Goal: Task Accomplishment & Management: Manage account settings

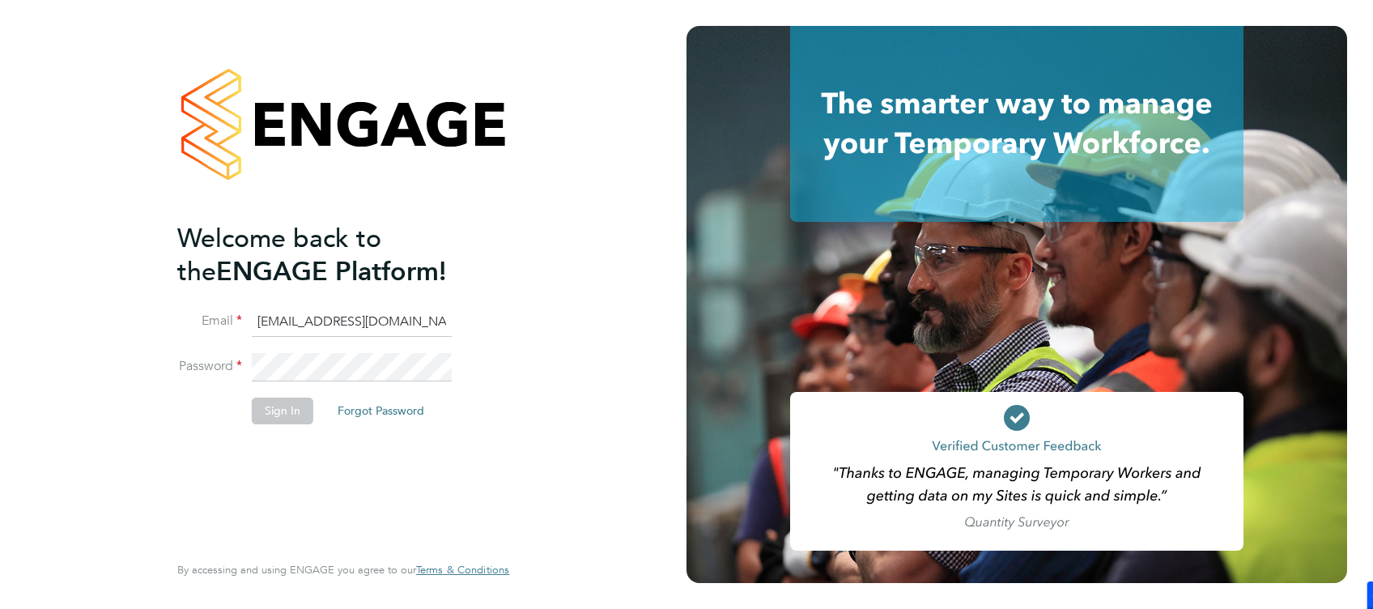
click at [265, 318] on input "[EMAIL_ADDRESS][DOMAIN_NAME]" at bounding box center [352, 322] width 200 height 29
click at [265, 319] on input "[EMAIL_ADDRESS][DOMAIN_NAME]" at bounding box center [352, 322] width 200 height 29
click at [266, 319] on input "[EMAIL_ADDRESS][DOMAIN_NAME]" at bounding box center [352, 322] width 200 height 29
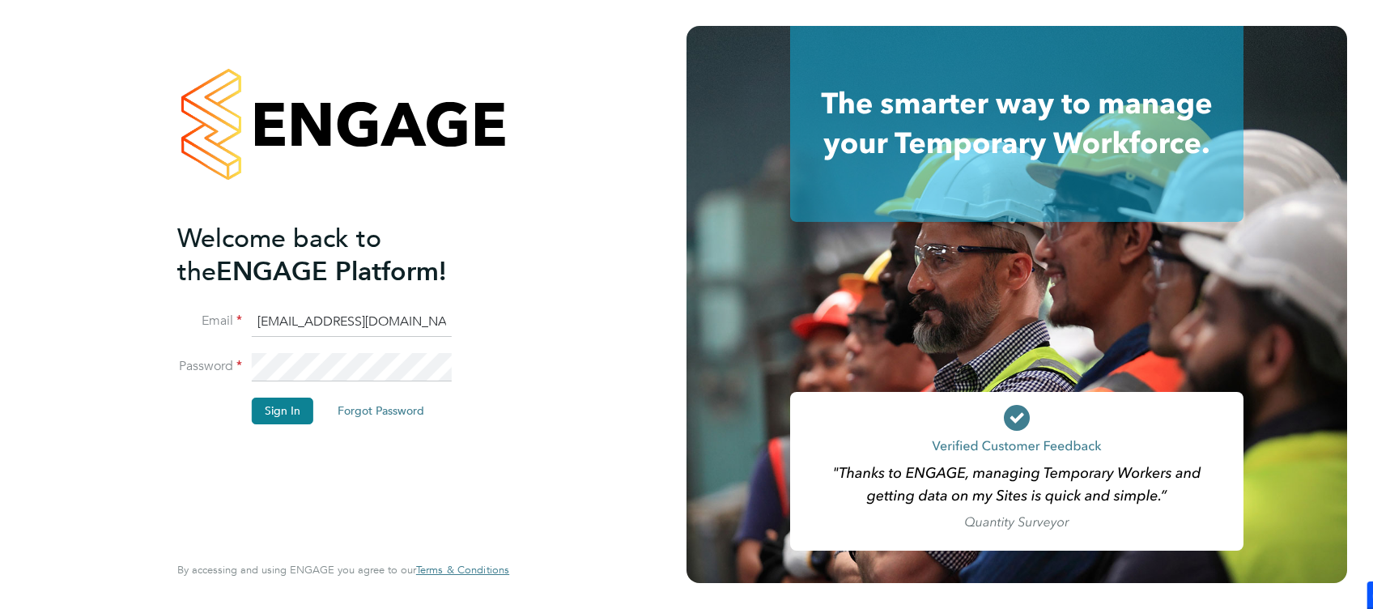
click at [266, 319] on input "[EMAIL_ADDRESS][DOMAIN_NAME]" at bounding box center [352, 322] width 200 height 29
click at [272, 321] on input "[EMAIL_ADDRESS][DOMAIN_NAME]" at bounding box center [352, 322] width 200 height 29
click at [267, 320] on input "[EMAIL_ADDRESS][DOMAIN_NAME]" at bounding box center [352, 322] width 200 height 29
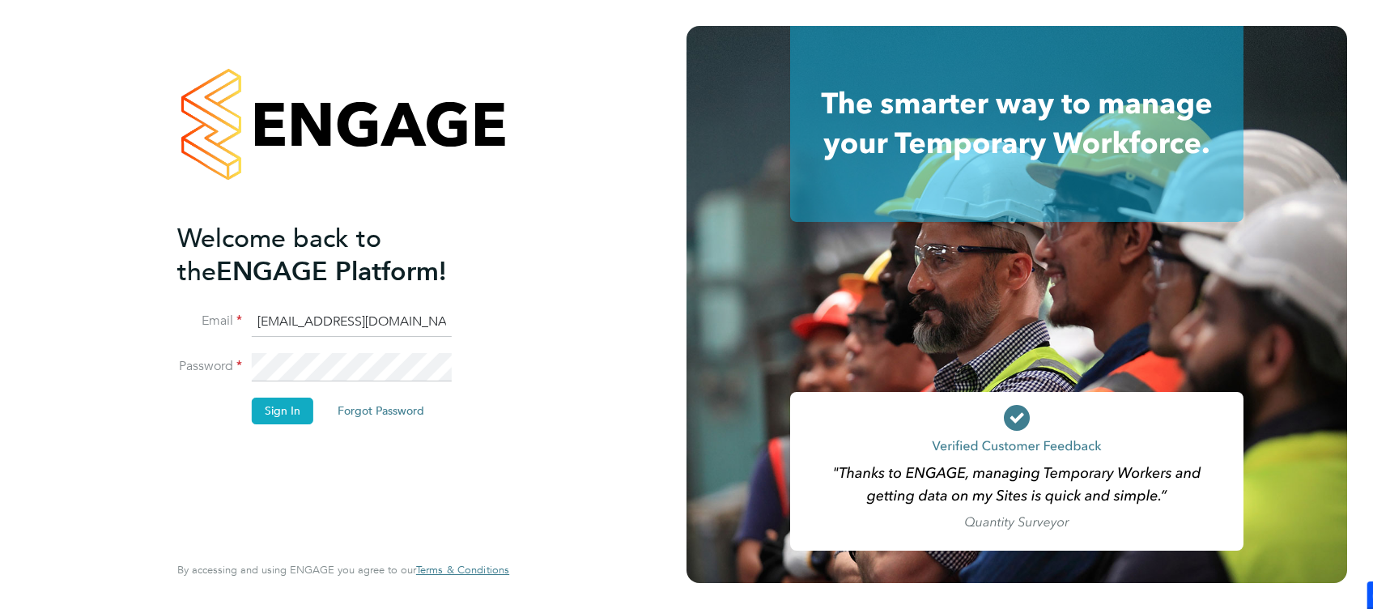
type input "[EMAIL_ADDRESS][DOMAIN_NAME]"
click at [277, 406] on button "Sign In" at bounding box center [283, 411] width 62 height 26
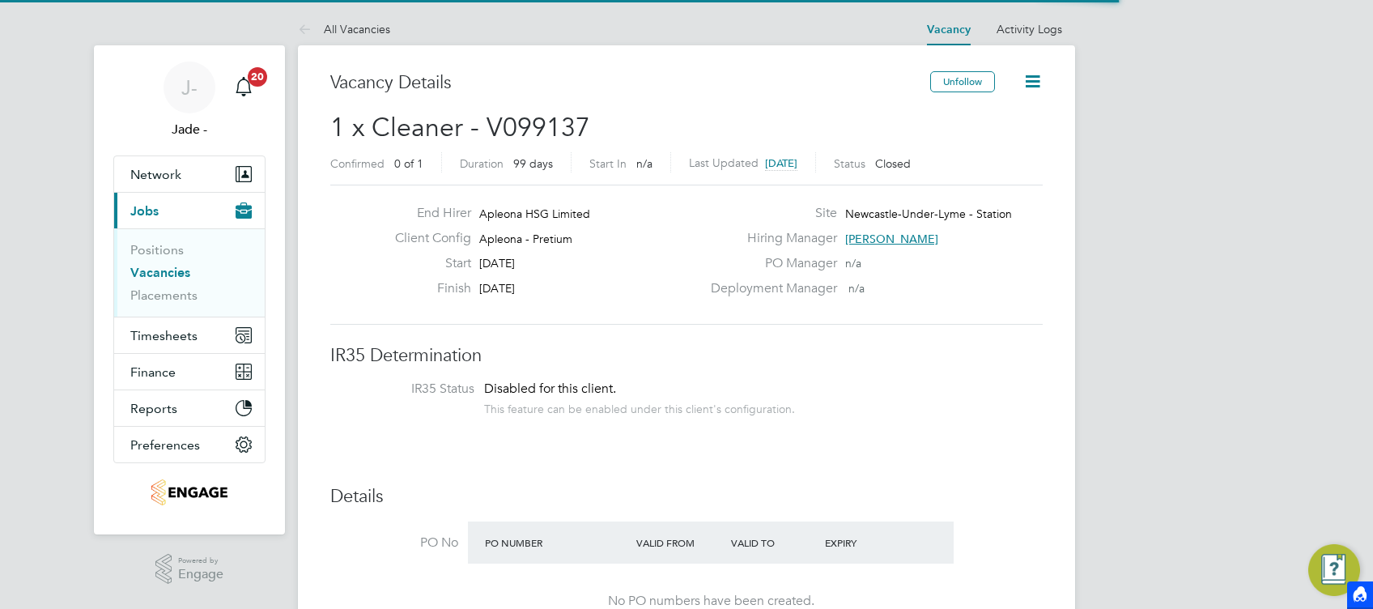
scroll to position [49, 113]
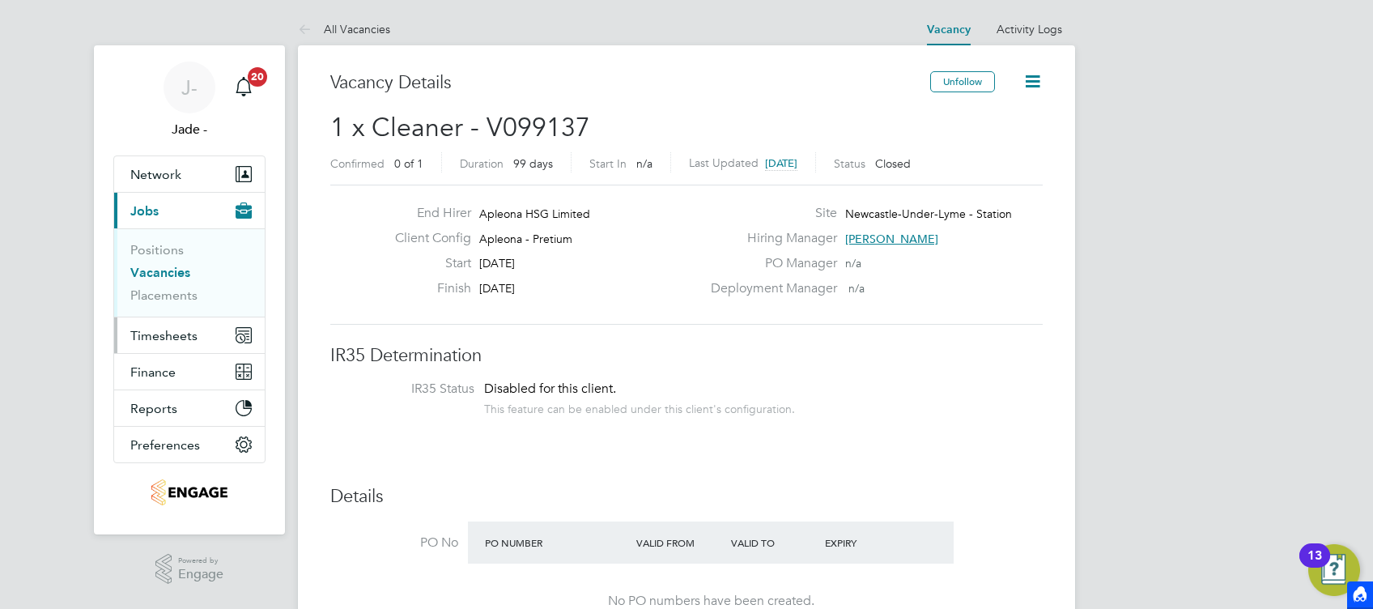
click at [156, 334] on span "Timesheets" at bounding box center [163, 335] width 67 height 15
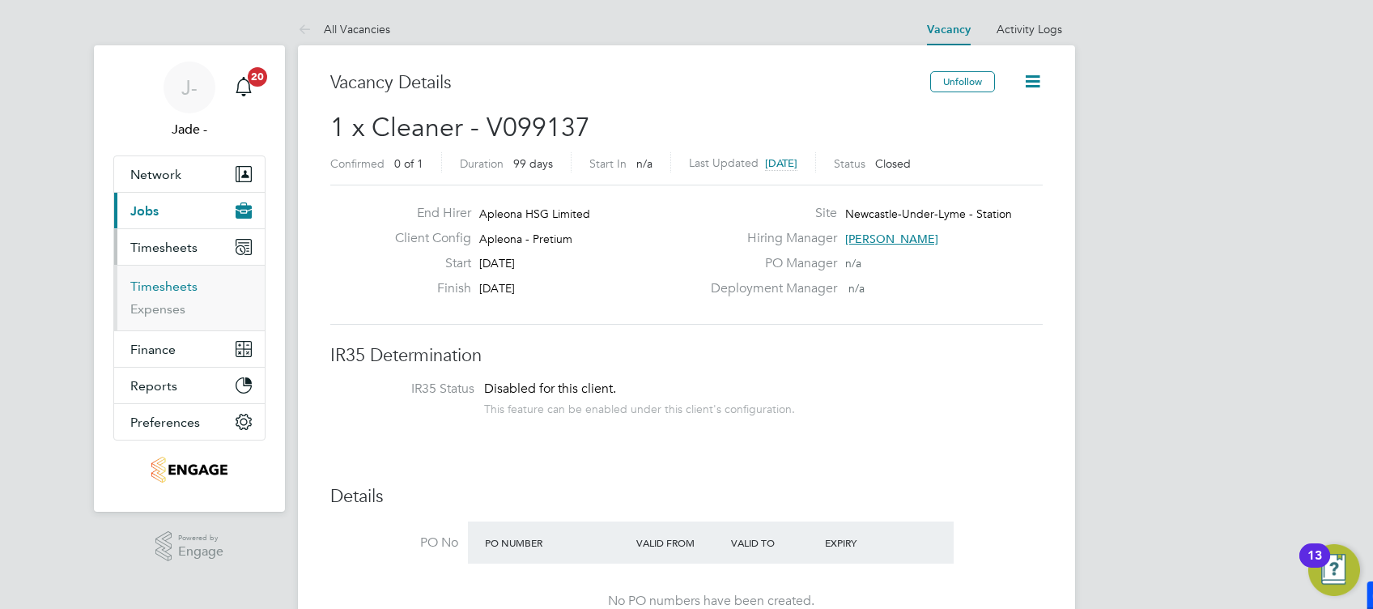
click at [170, 285] on link "Timesheets" at bounding box center [163, 286] width 67 height 15
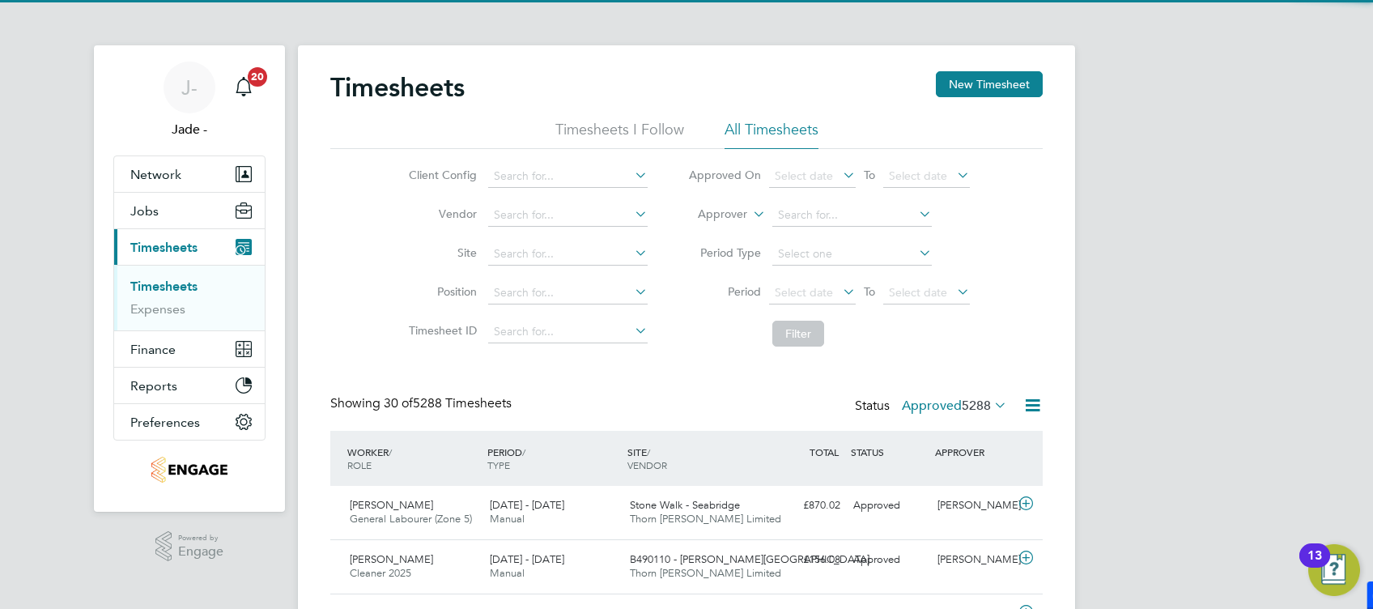
click at [632, 176] on icon at bounding box center [632, 175] width 0 height 23
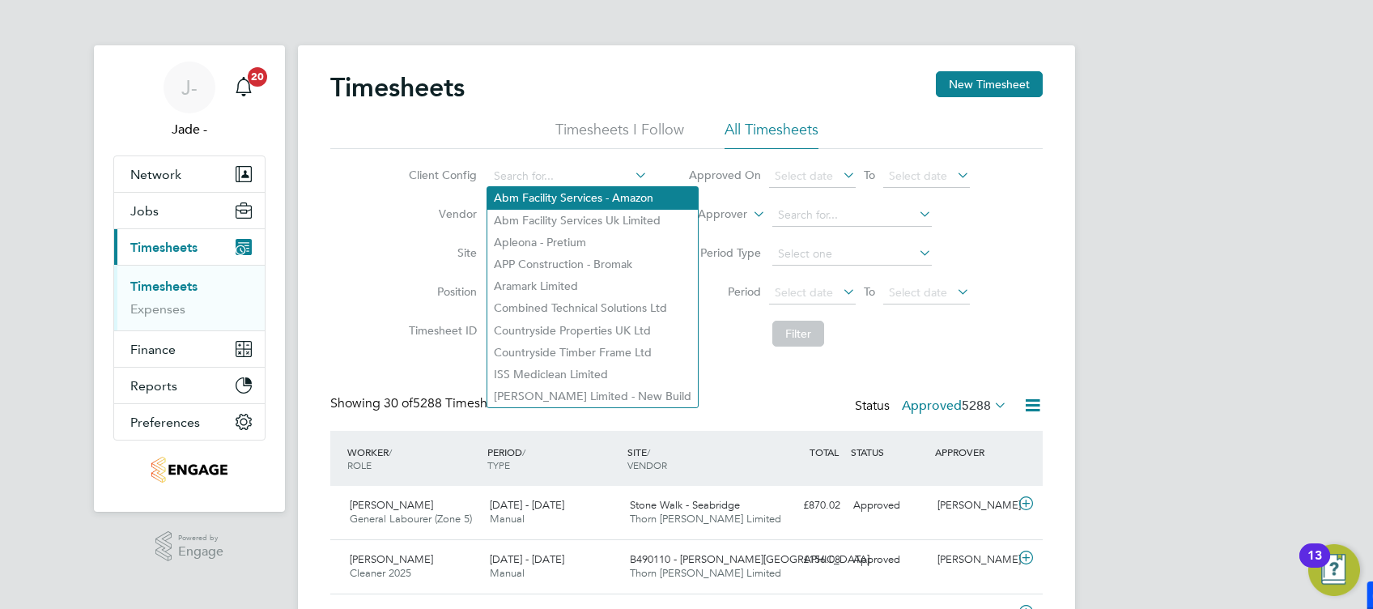
click at [546, 198] on li "Abm Facility Services - Amazon" at bounding box center [592, 198] width 211 height 22
type input "Abm Facility Services - Amazon"
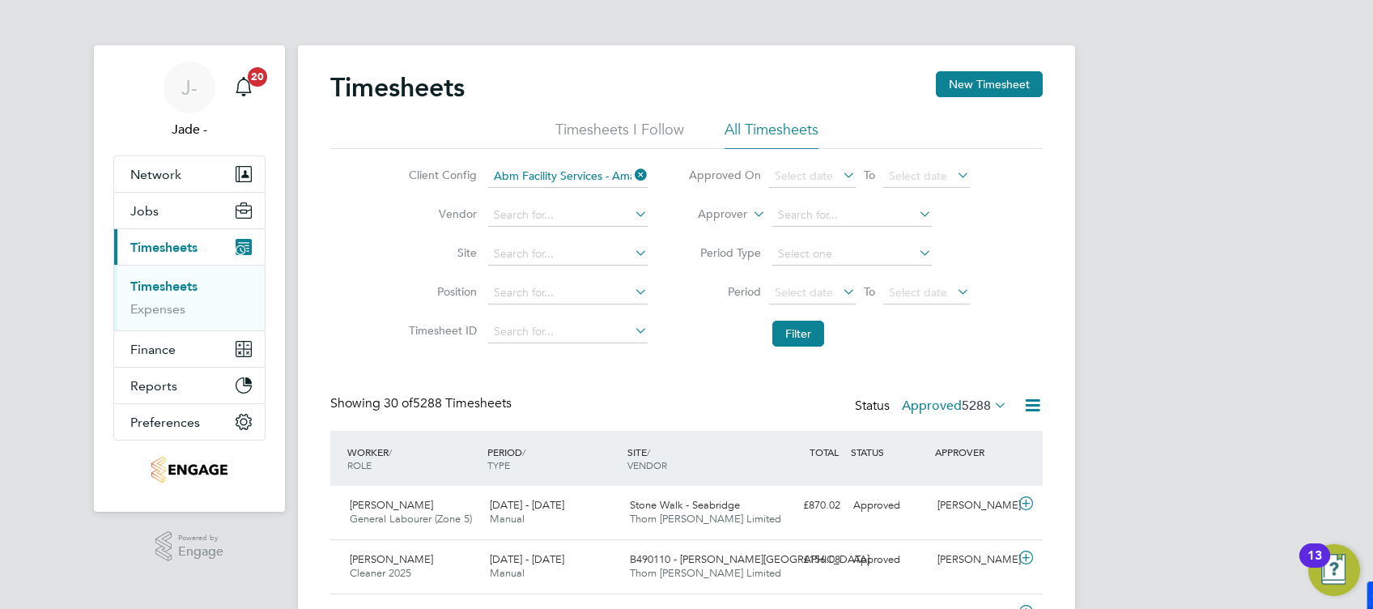
click at [632, 172] on icon at bounding box center [632, 175] width 0 height 23
click at [632, 177] on icon at bounding box center [632, 175] width 0 height 23
click at [579, 241] on li "Apleona - Pretium" at bounding box center [592, 243] width 211 height 22
type input "Apleona - Pretium"
click at [773, 331] on button "Filter" at bounding box center [799, 334] width 52 height 26
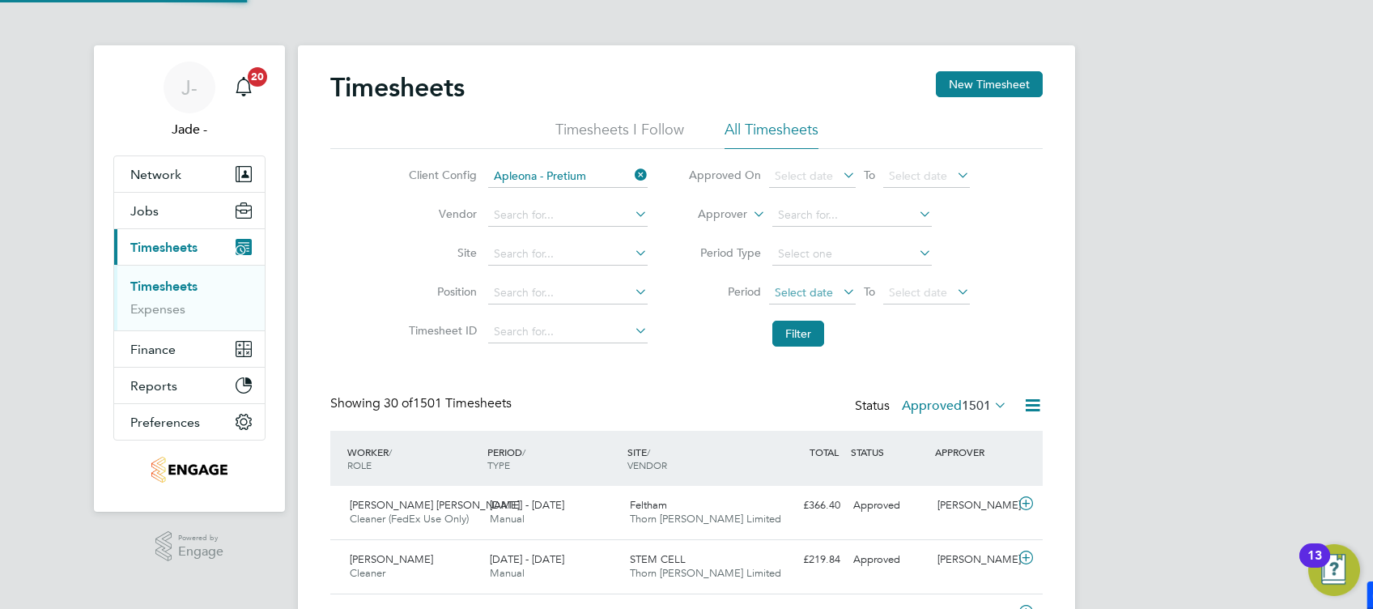
click at [815, 285] on span "Select date" at bounding box center [804, 292] width 58 height 15
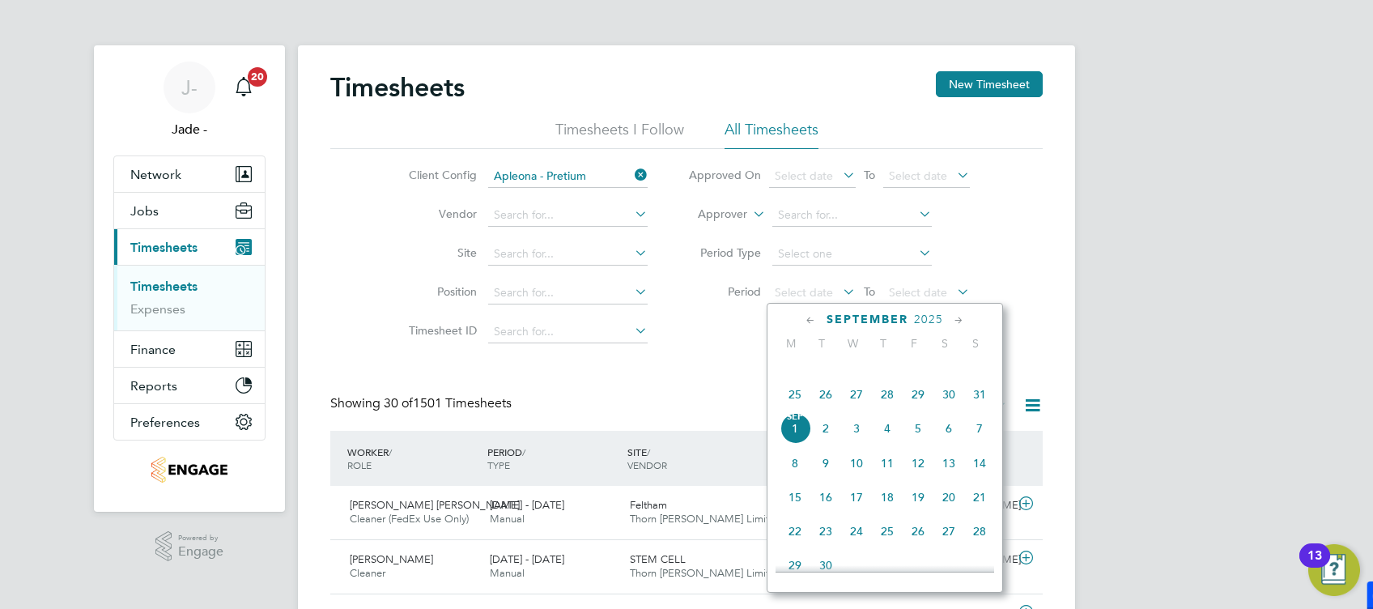
click at [950, 373] on span "23" at bounding box center [949, 360] width 31 height 31
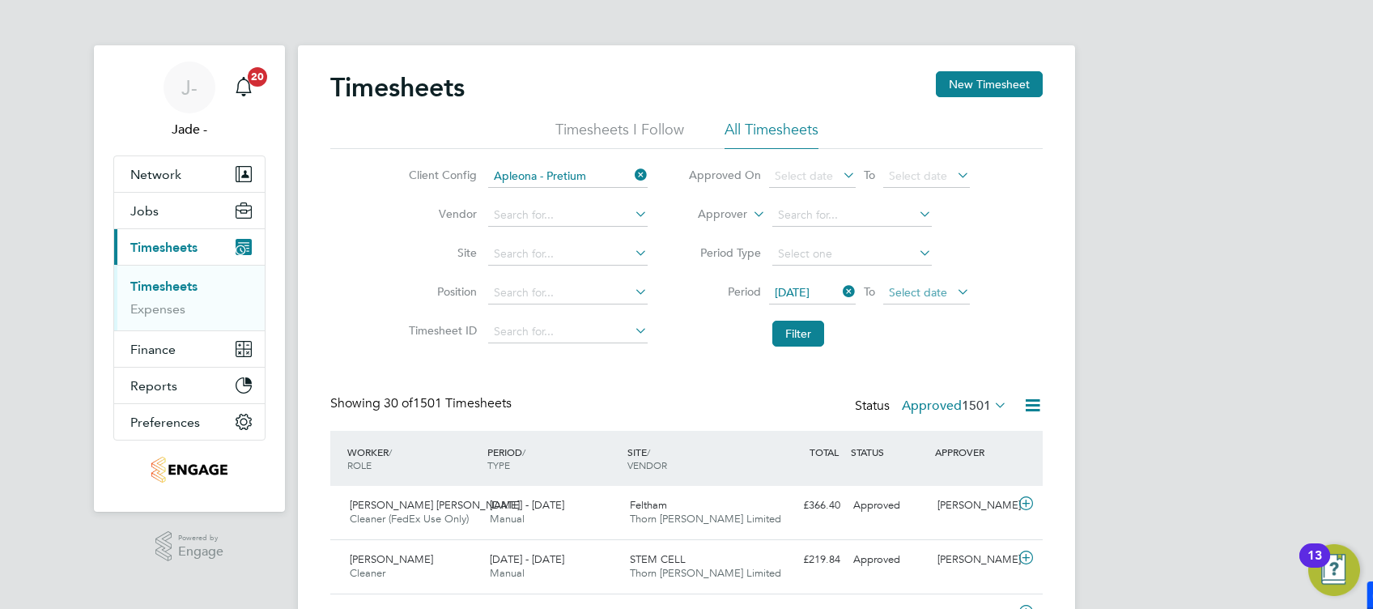
click at [918, 292] on span "Select date" at bounding box center [918, 292] width 58 height 15
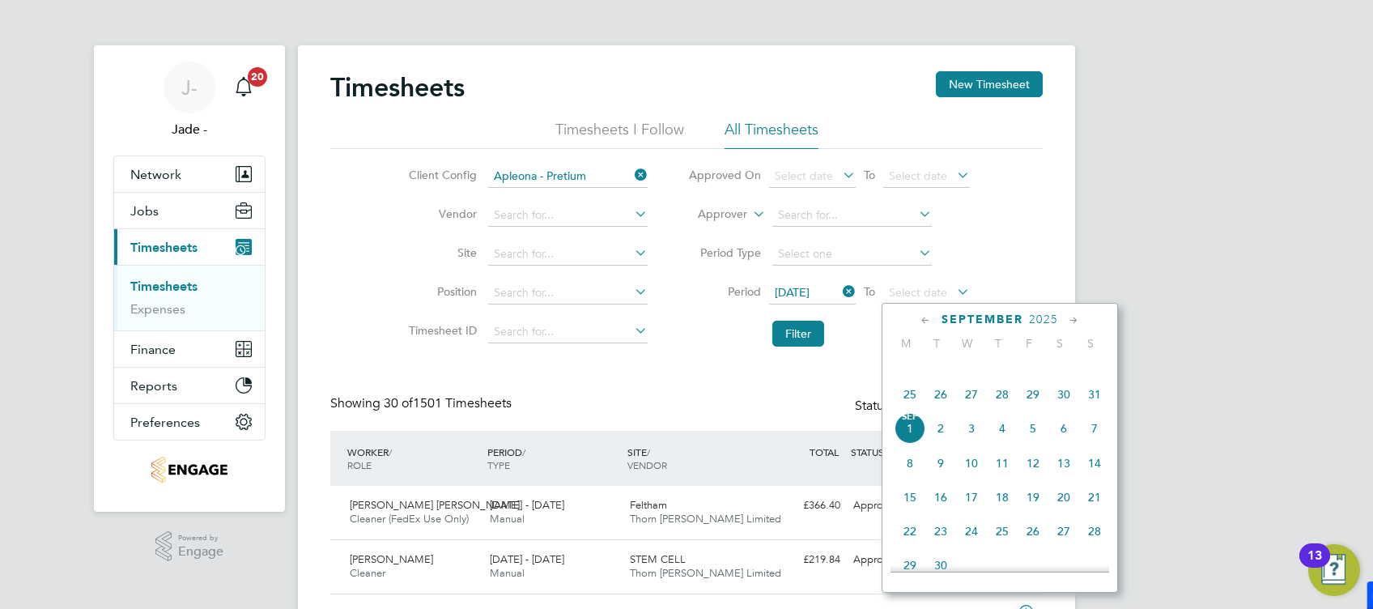
click at [1036, 408] on span "29" at bounding box center [1033, 394] width 31 height 31
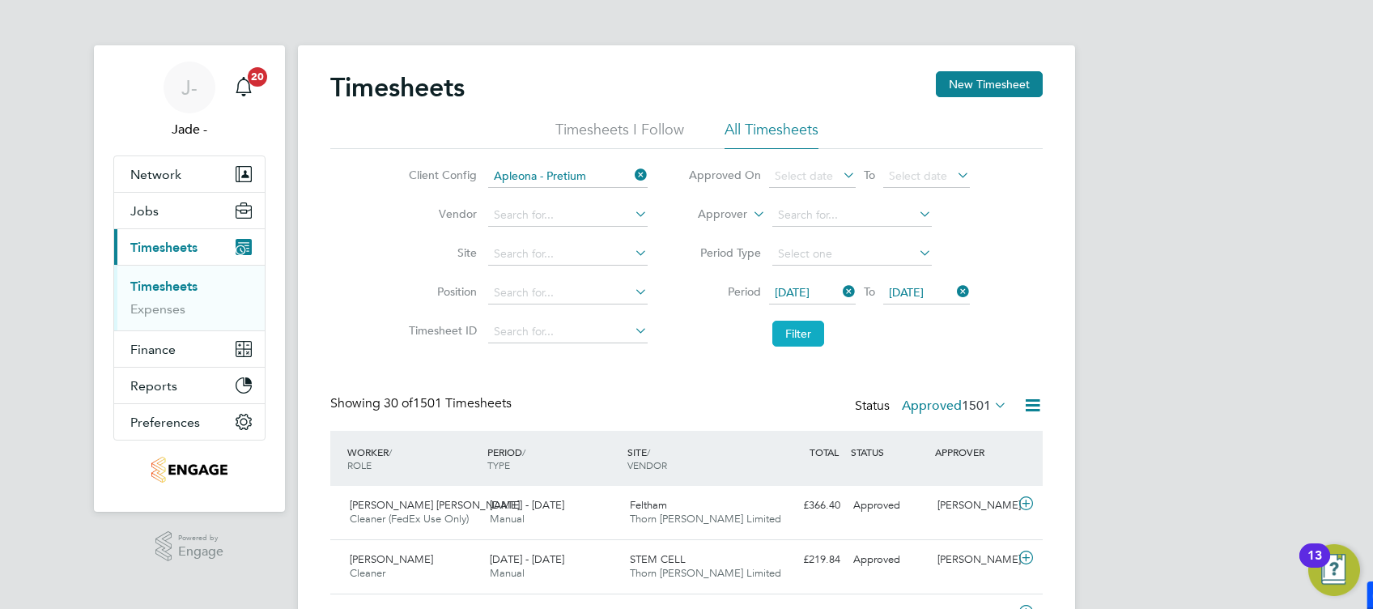
click at [801, 334] on button "Filter" at bounding box center [799, 334] width 52 height 26
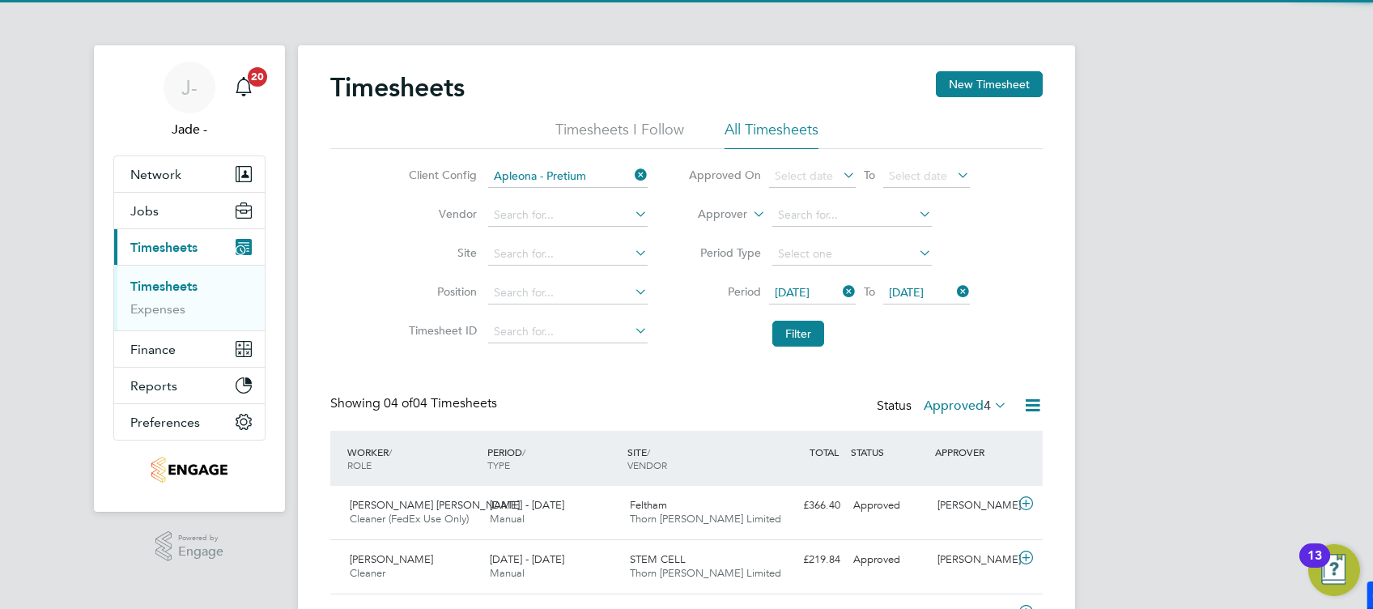
click at [942, 408] on label "Approved 4" at bounding box center [965, 406] width 83 height 16
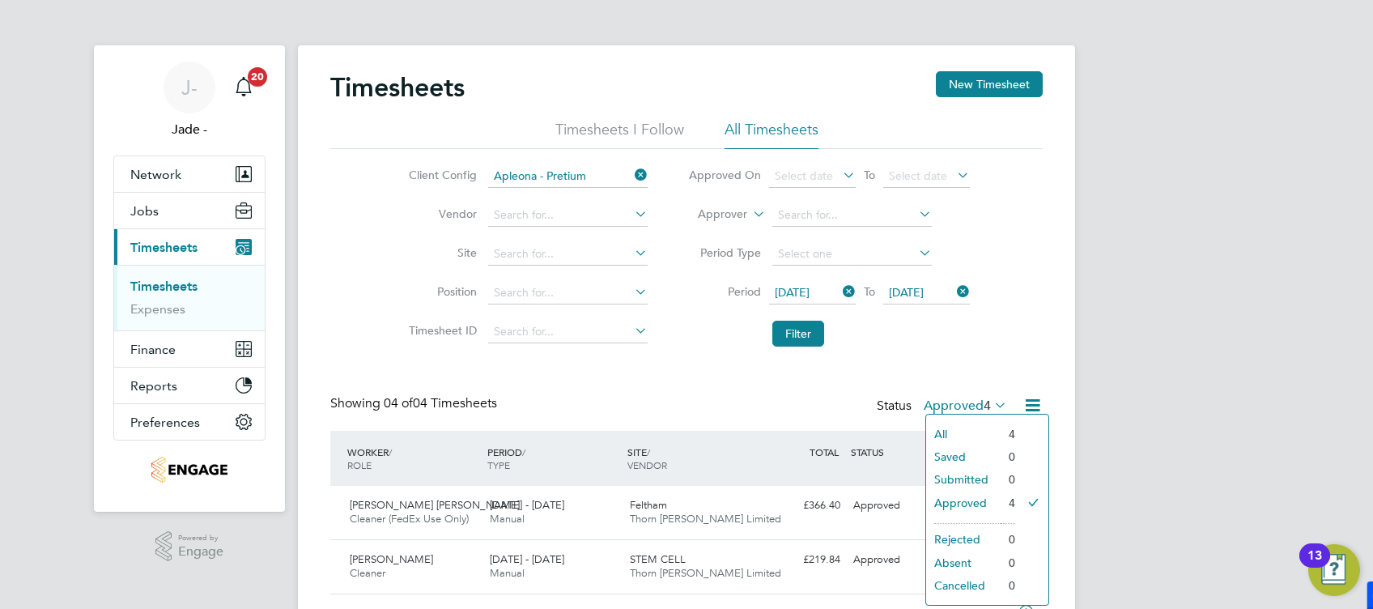
click at [969, 497] on li "Approved" at bounding box center [963, 503] width 74 height 23
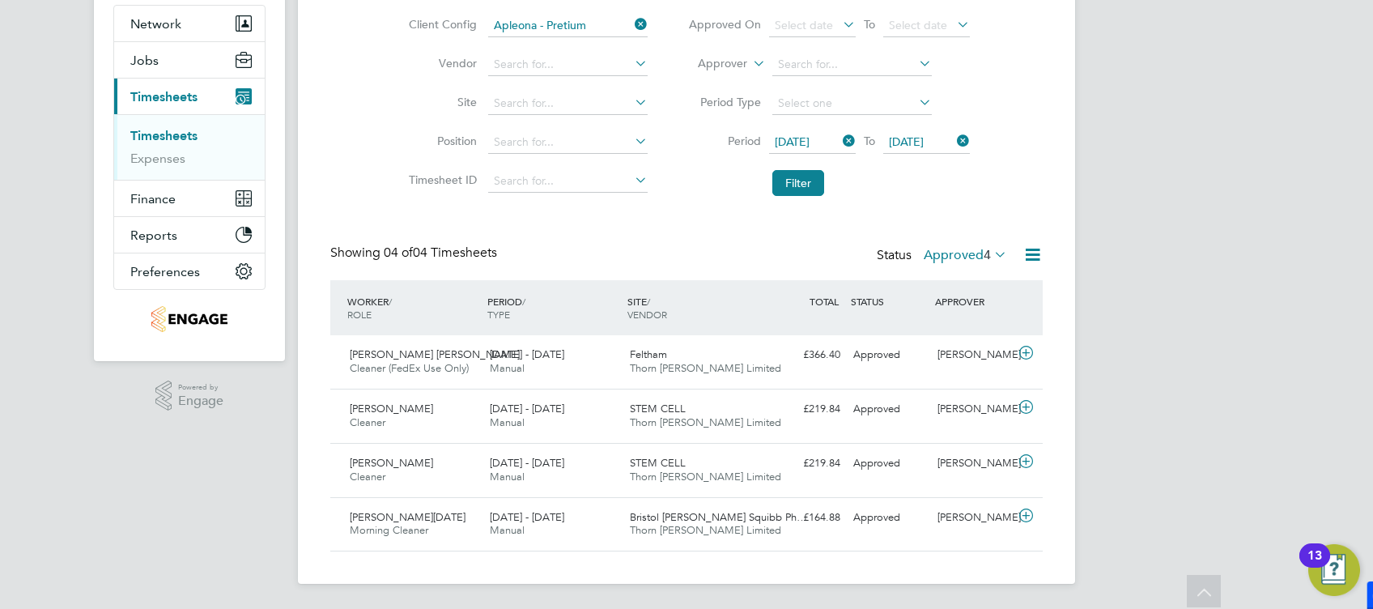
click at [1033, 253] on icon at bounding box center [1033, 255] width 20 height 20
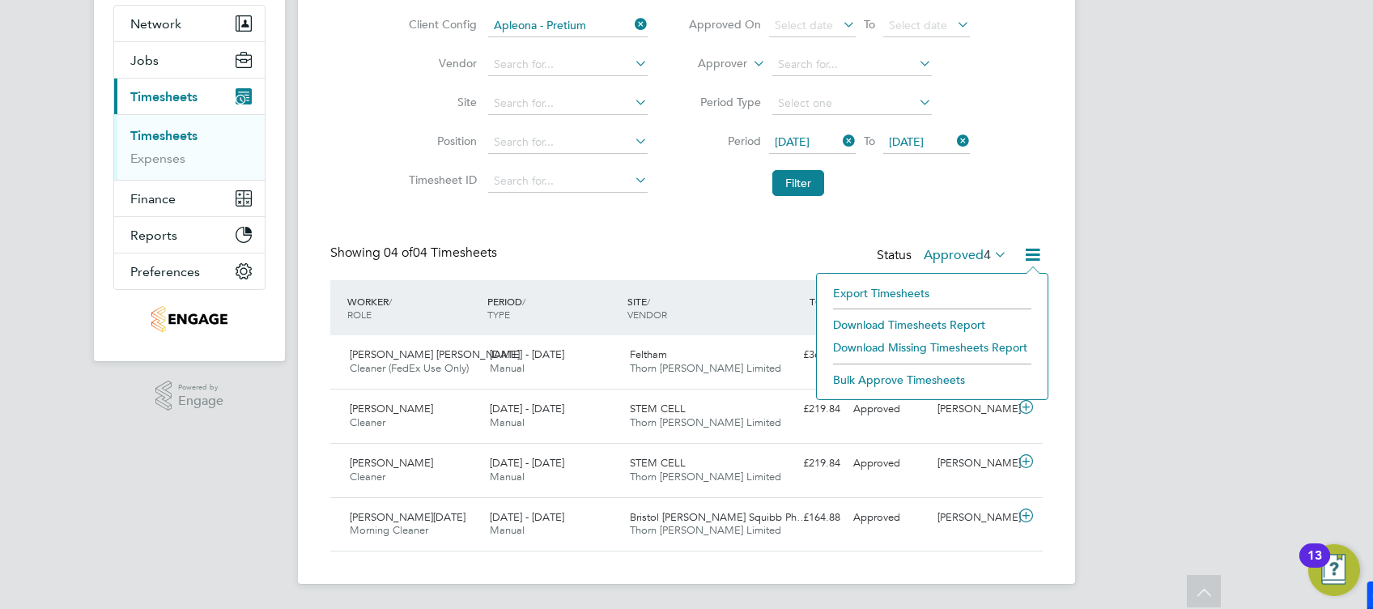
click at [926, 324] on li "Download Timesheets Report" at bounding box center [932, 324] width 215 height 23
